Goal: Find specific page/section: Find specific page/section

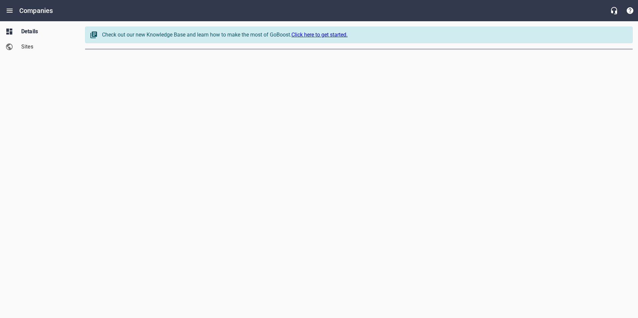
select select "[US_STATE]"
select select "62"
select select "[US_STATE]"
select select "62"
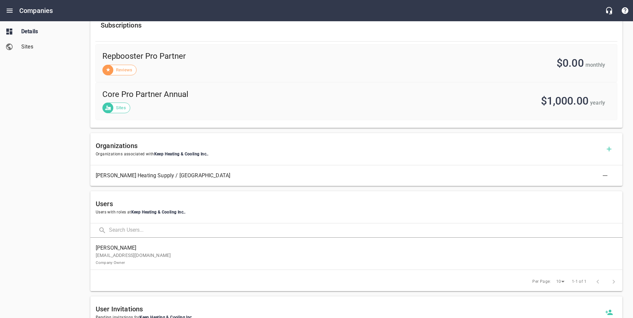
scroll to position [253, 0]
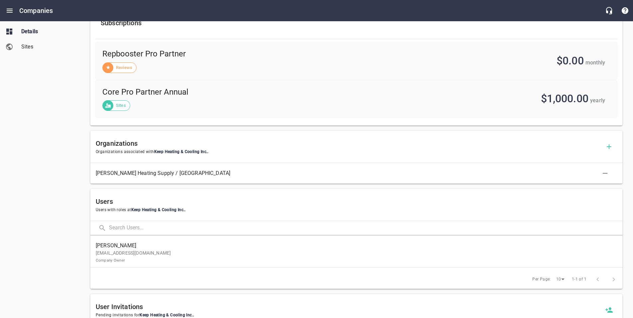
click at [290, 256] on p "jeffguthrie@keepheating.com Company Owner" at bounding box center [354, 257] width 516 height 14
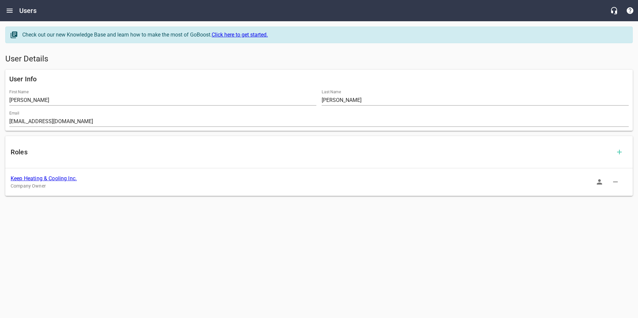
click at [598, 183] on icon "button" at bounding box center [599, 182] width 8 height 8
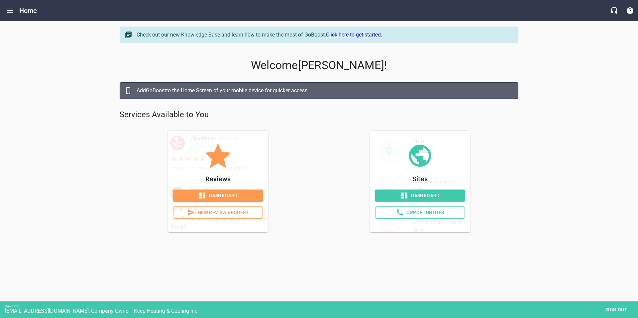
click at [413, 214] on span "Opportunities" at bounding box center [420, 213] width 78 height 8
